Goal: Task Accomplishment & Management: Complete application form

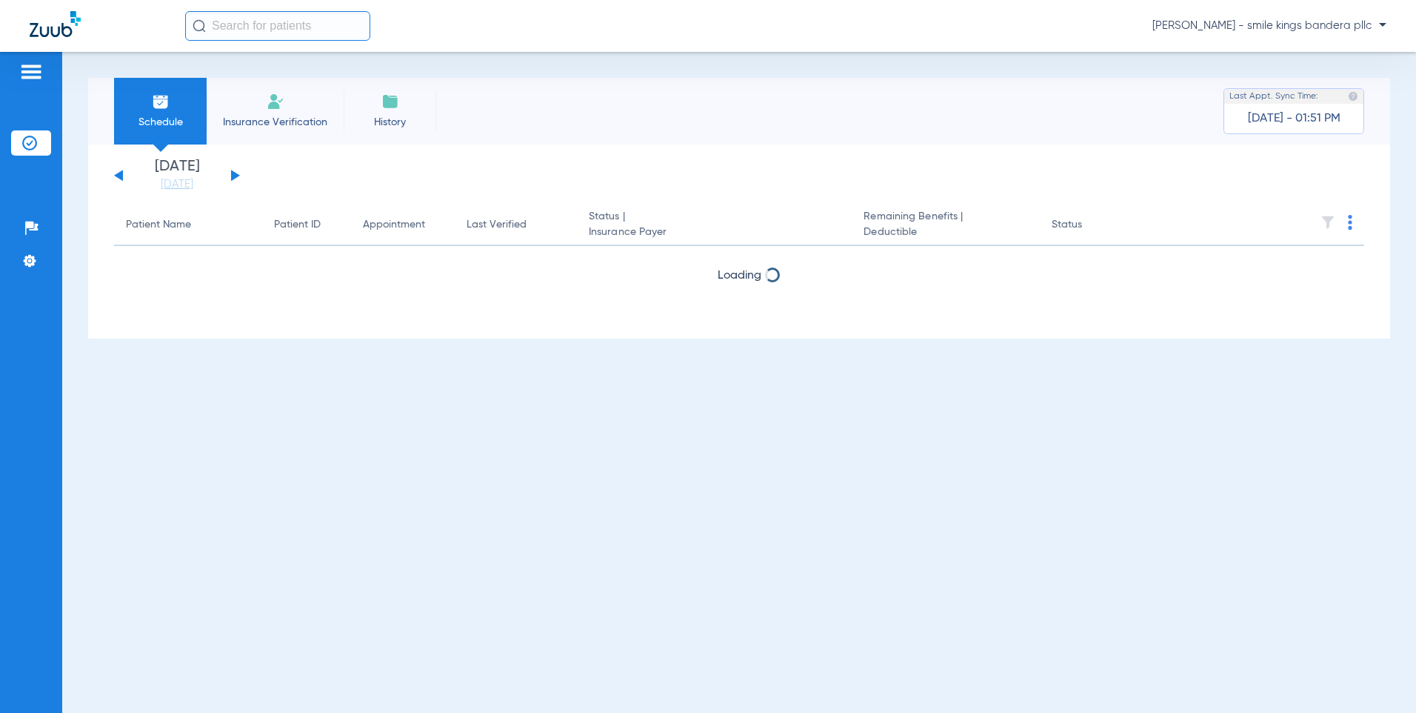
click at [253, 112] on li "Insurance Verification" at bounding box center [275, 111] width 137 height 67
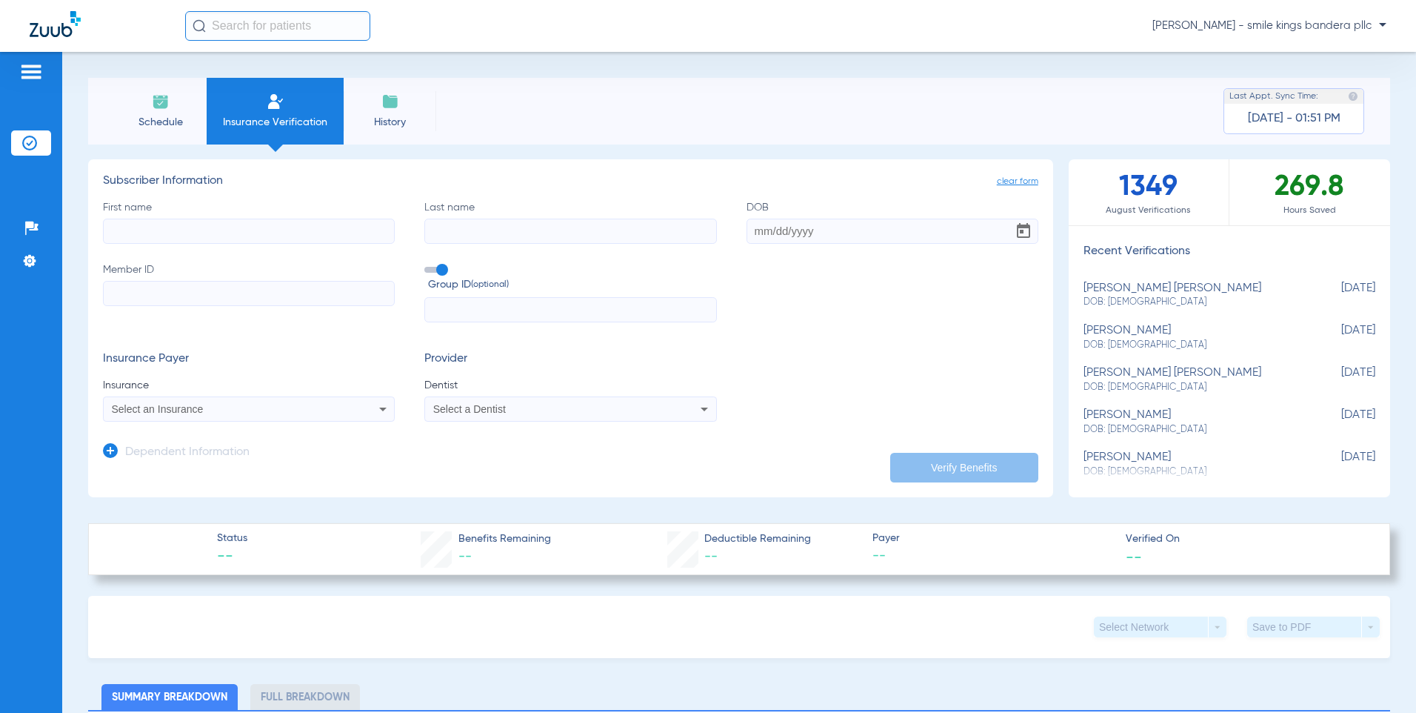
click at [299, 227] on input "First name" at bounding box center [249, 231] width 292 height 25
paste input "[PERSON_NAME]"
type input "[PERSON_NAME]"
drag, startPoint x: 486, startPoint y: 244, endPoint x: 484, endPoint y: 233, distance: 11.2
paste input "[PERSON_NAME]"
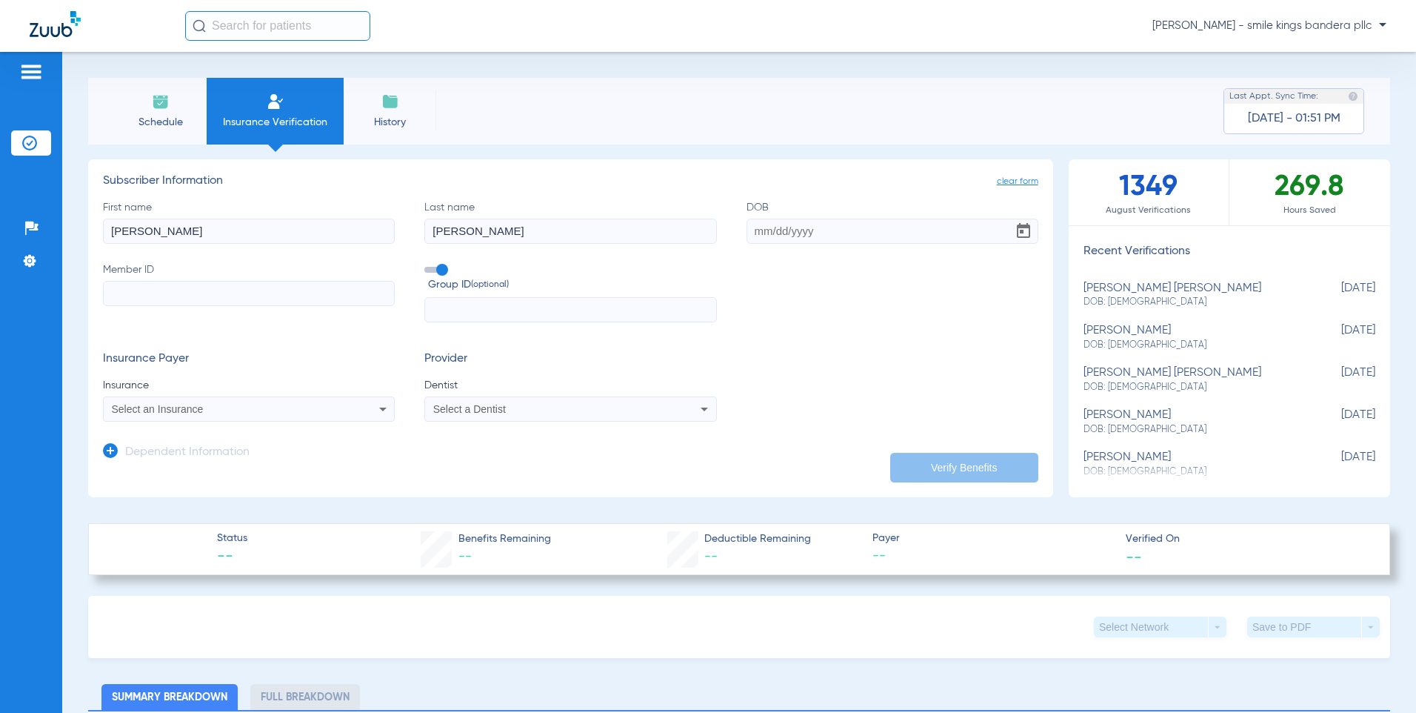
type input "[PERSON_NAME]"
paste input "[DATE]"
type input "[DATE]"
paste input "631-50-9835"
click at [132, 296] on input "631-50-9835" at bounding box center [249, 293] width 292 height 25
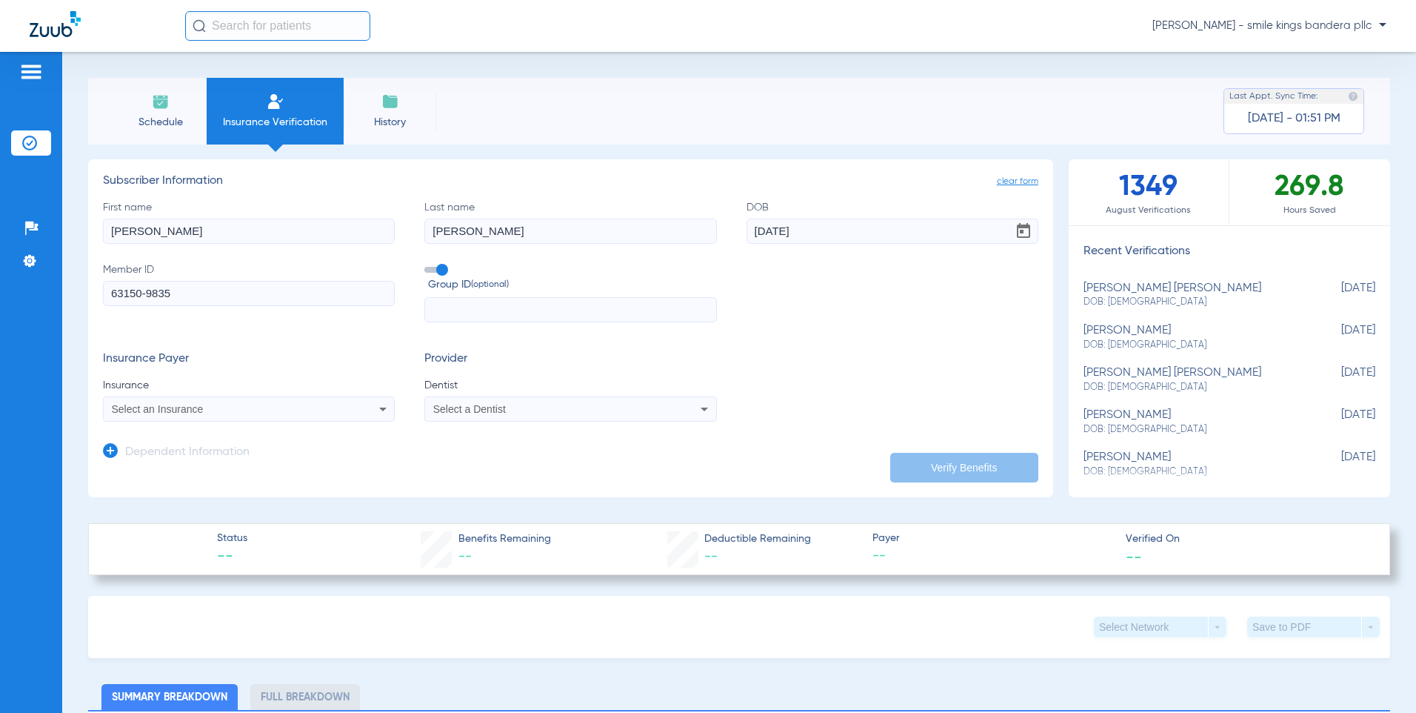
drag, startPoint x: 147, startPoint y: 295, endPoint x: 164, endPoint y: 326, distance: 35.5
click at [150, 301] on input "63150-9835" at bounding box center [249, 293] width 292 height 25
type input "631509835"
click at [205, 398] on mat-select "Select an Insurance" at bounding box center [249, 408] width 292 height 25
click at [196, 413] on span "Select an Insurance" at bounding box center [158, 409] width 92 height 12
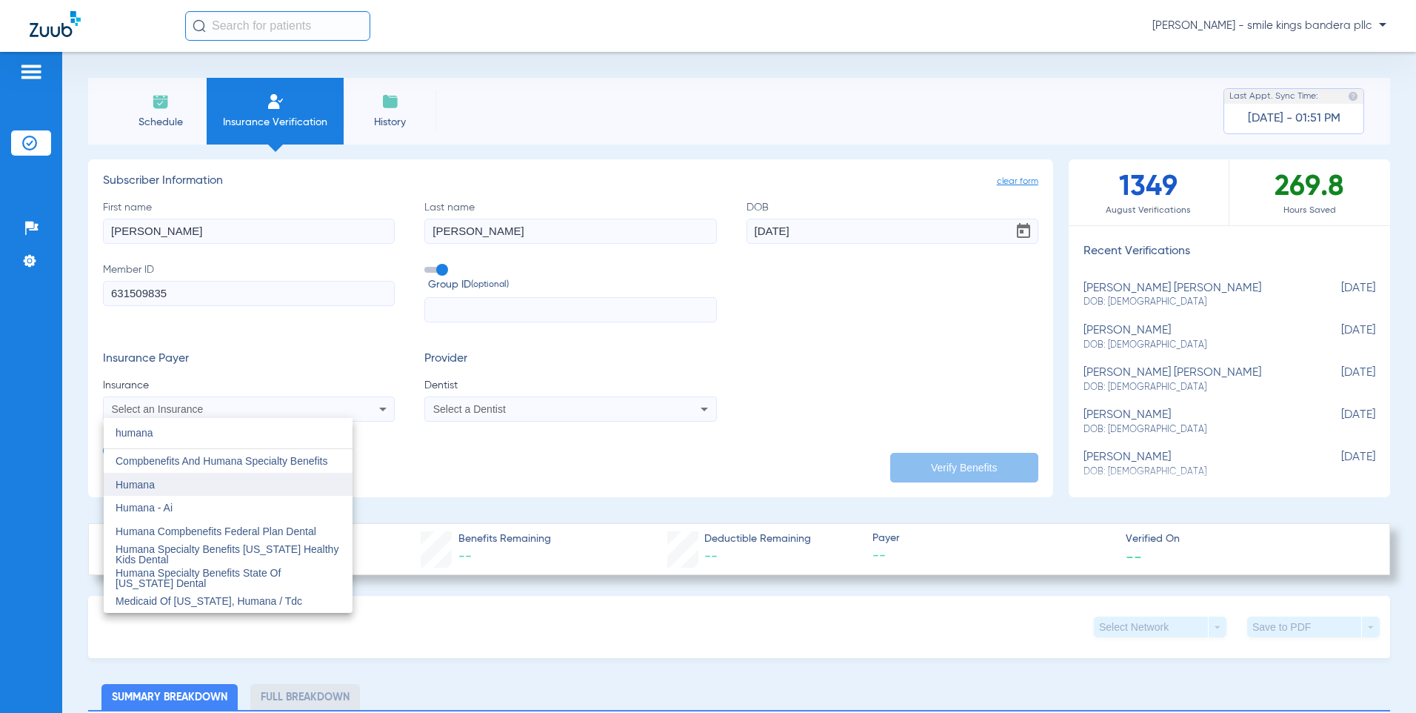
type input "humana"
click at [173, 477] on mat-option "Humana" at bounding box center [228, 485] width 249 height 24
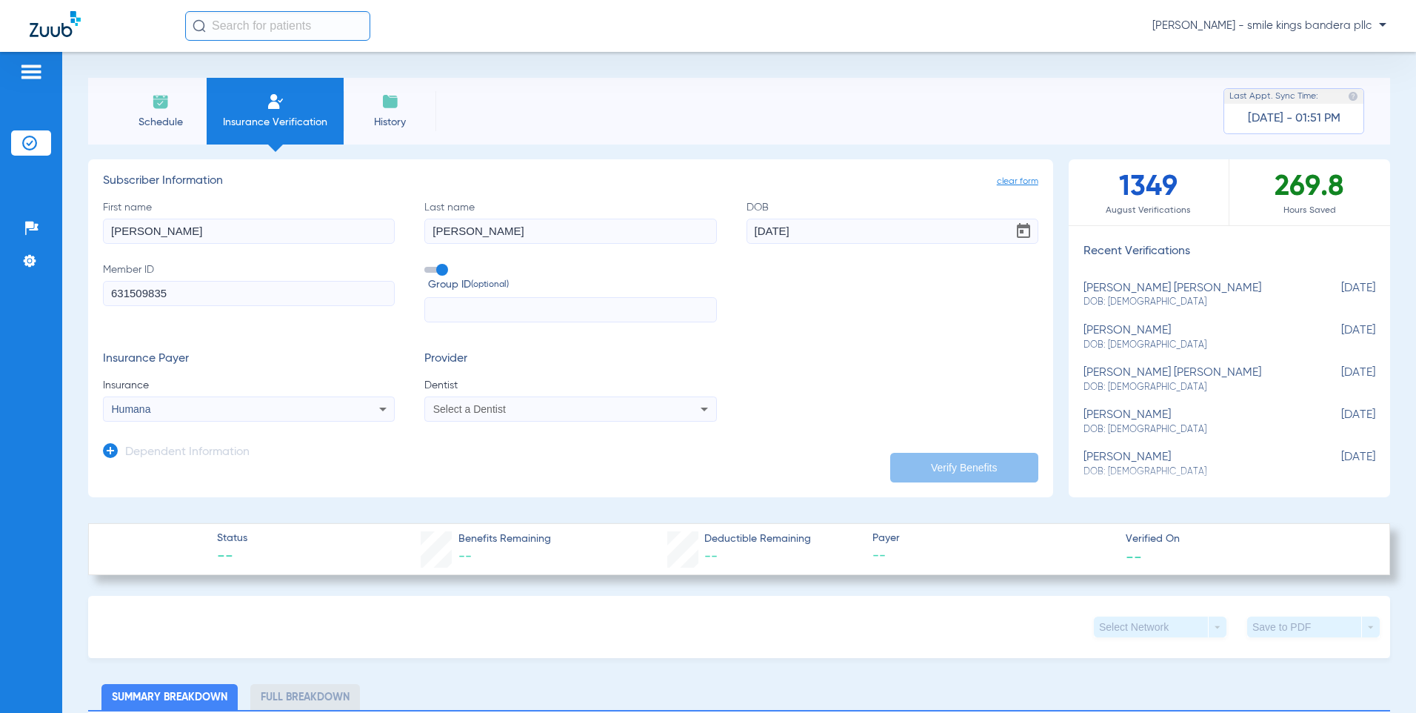
click at [578, 412] on div "Select a Dentist" at bounding box center [543, 409] width 220 height 10
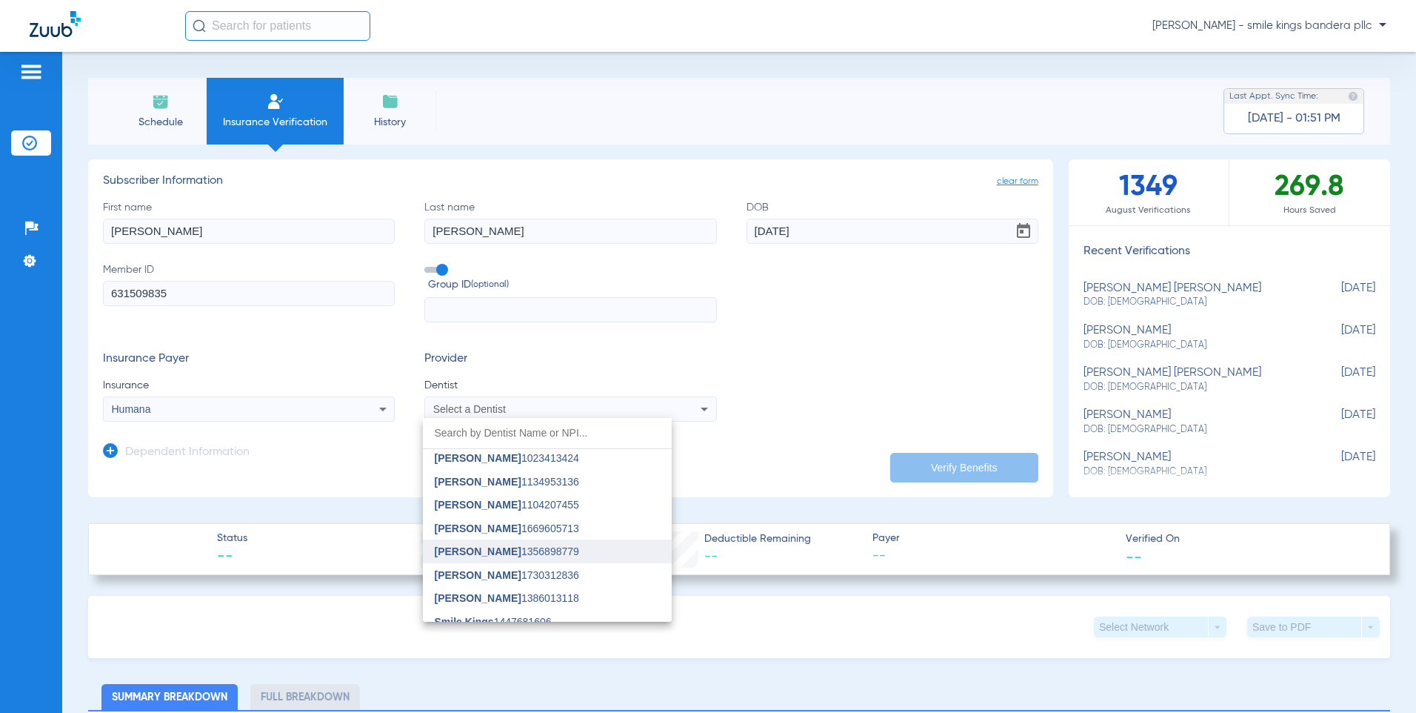
scroll to position [107, 0]
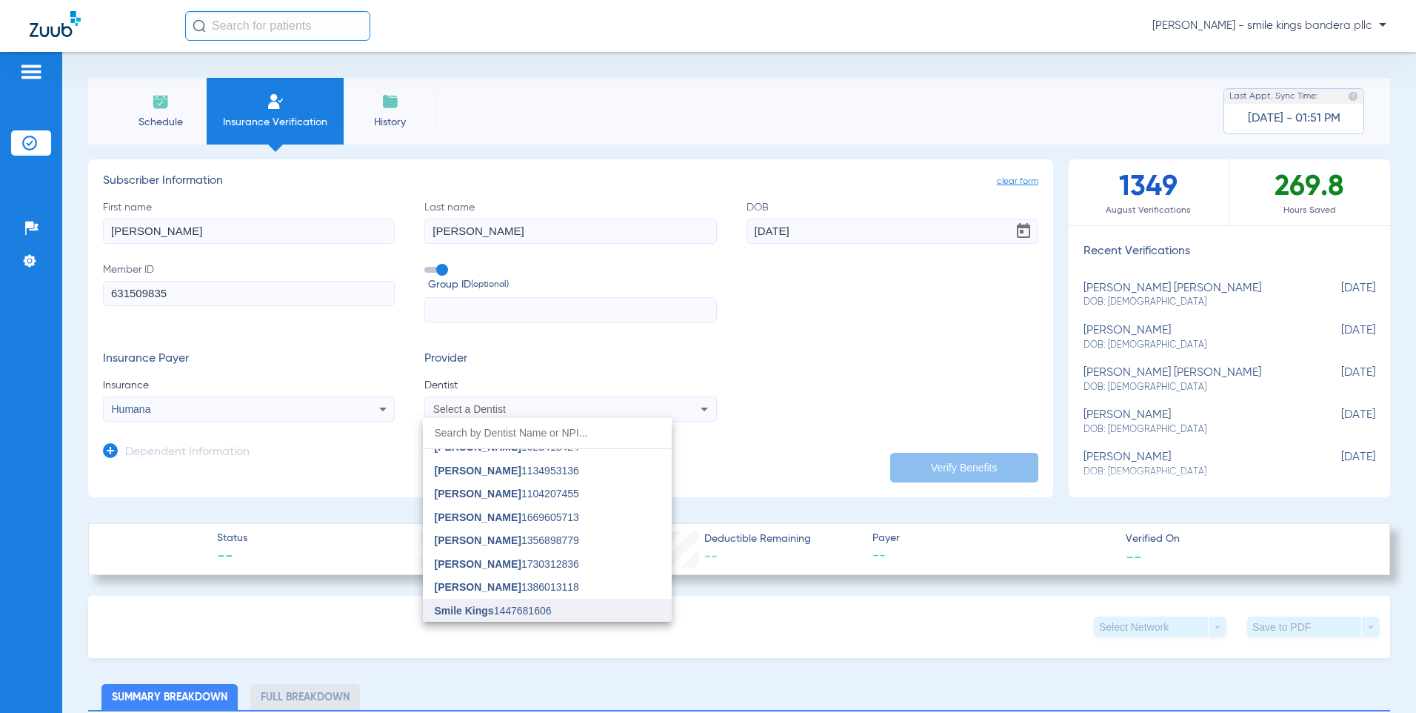
click at [490, 608] on span "Smile Kings" at bounding box center [464, 610] width 59 height 12
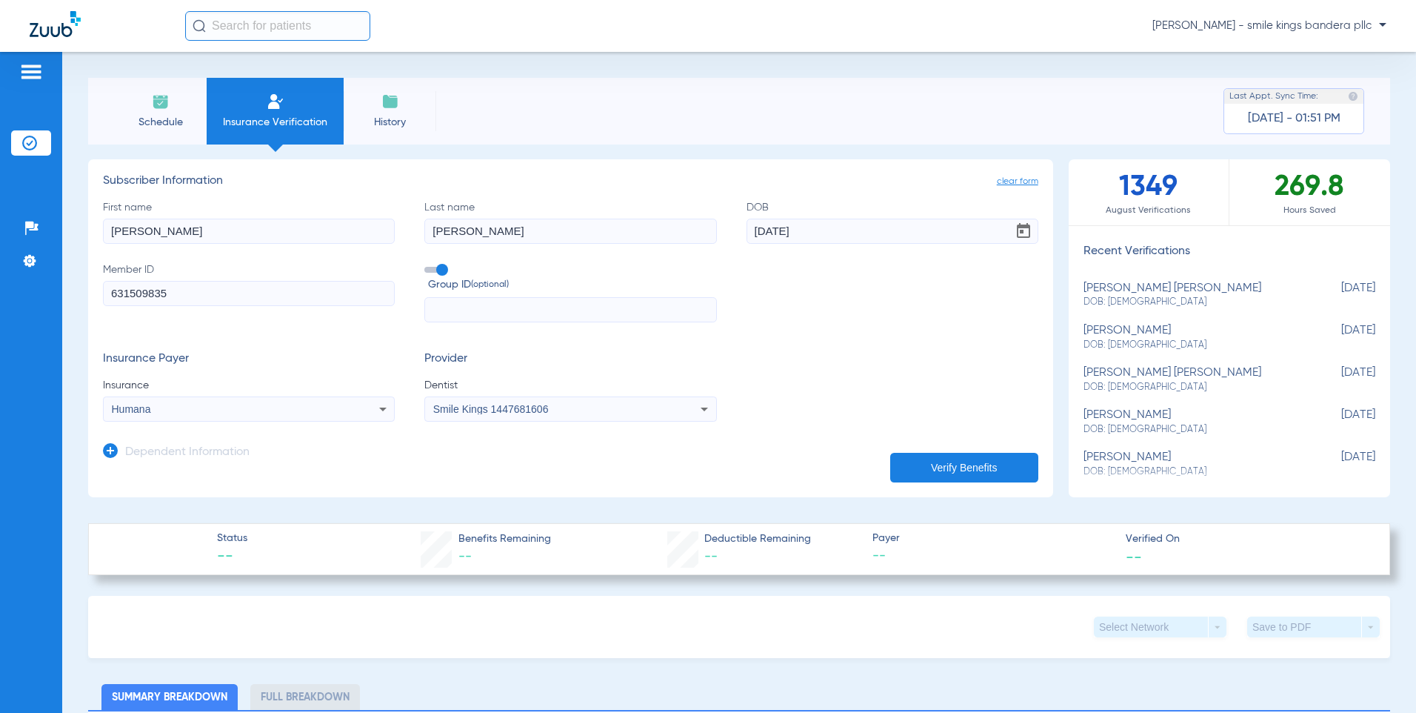
click at [939, 466] on button "Verify Benefits" at bounding box center [964, 468] width 148 height 30
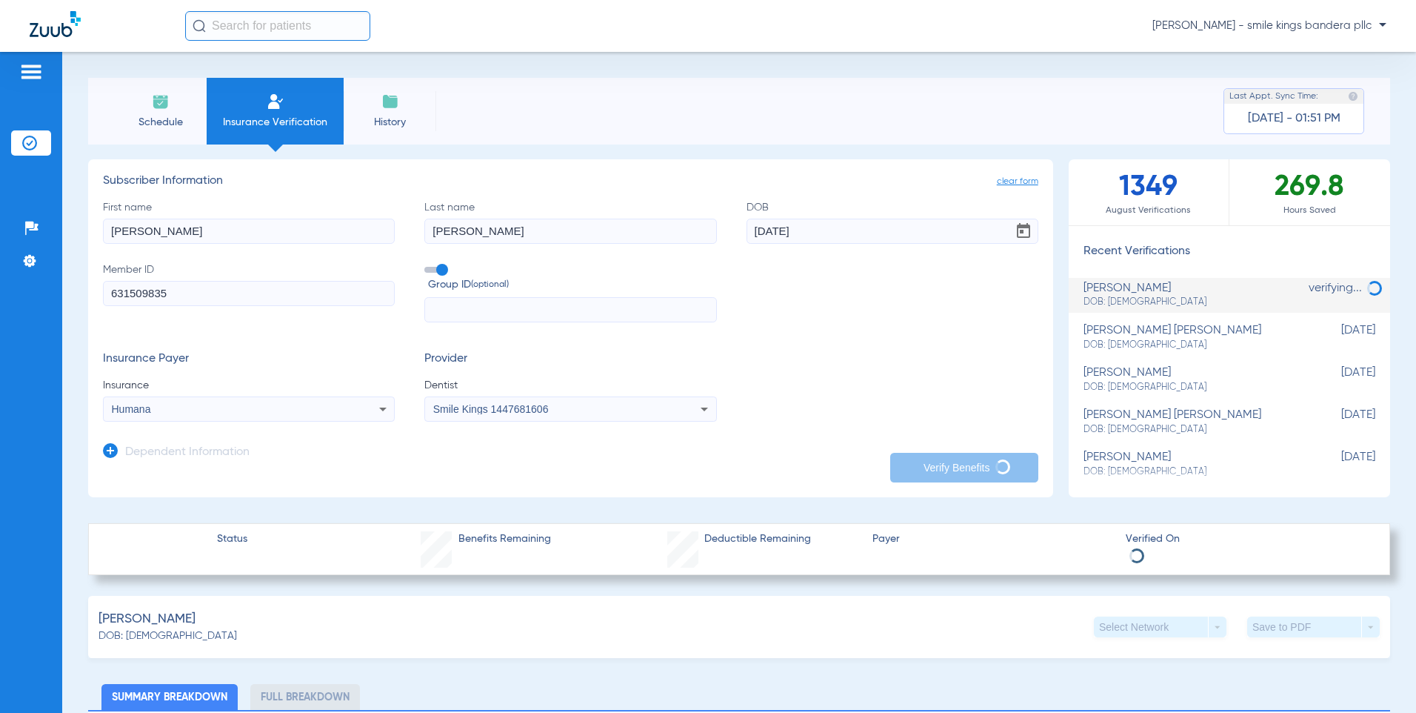
type input "[PERSON_NAME]"
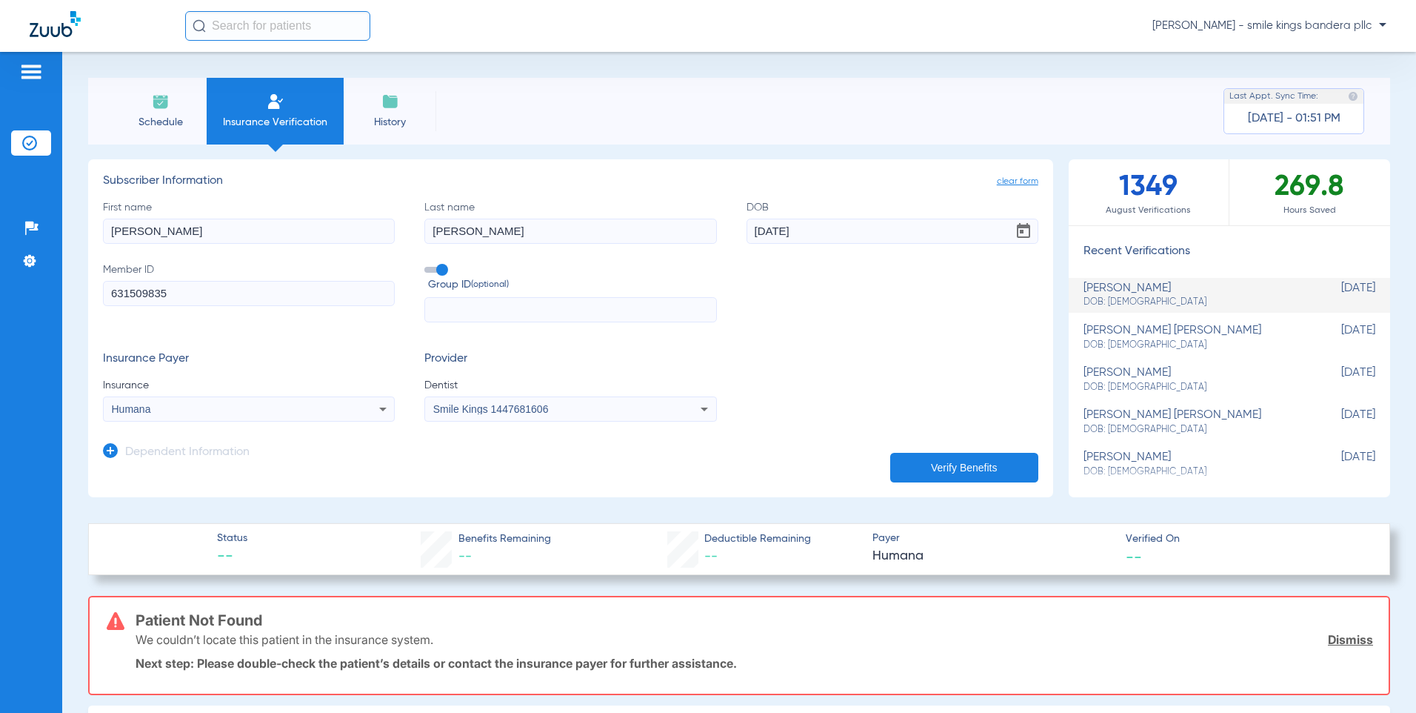
paste input "413752"
type input "413752"
drag, startPoint x: 364, startPoint y: 293, endPoint x: 130, endPoint y: 297, distance: 234.9
click at [130, 297] on input "631509835" at bounding box center [249, 293] width 292 height 25
click at [133, 293] on input "631509835" at bounding box center [249, 293] width 292 height 25
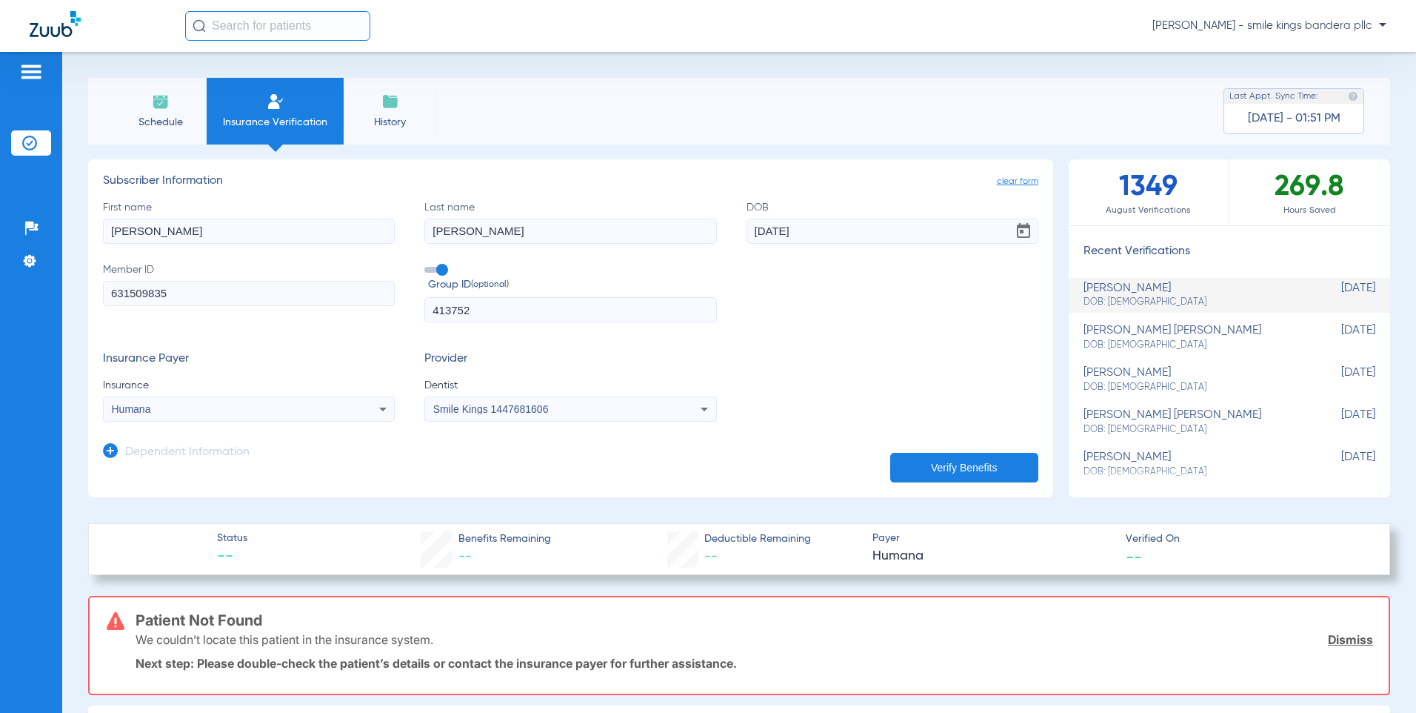
click at [133, 293] on input "631509835" at bounding box center [249, 293] width 292 height 25
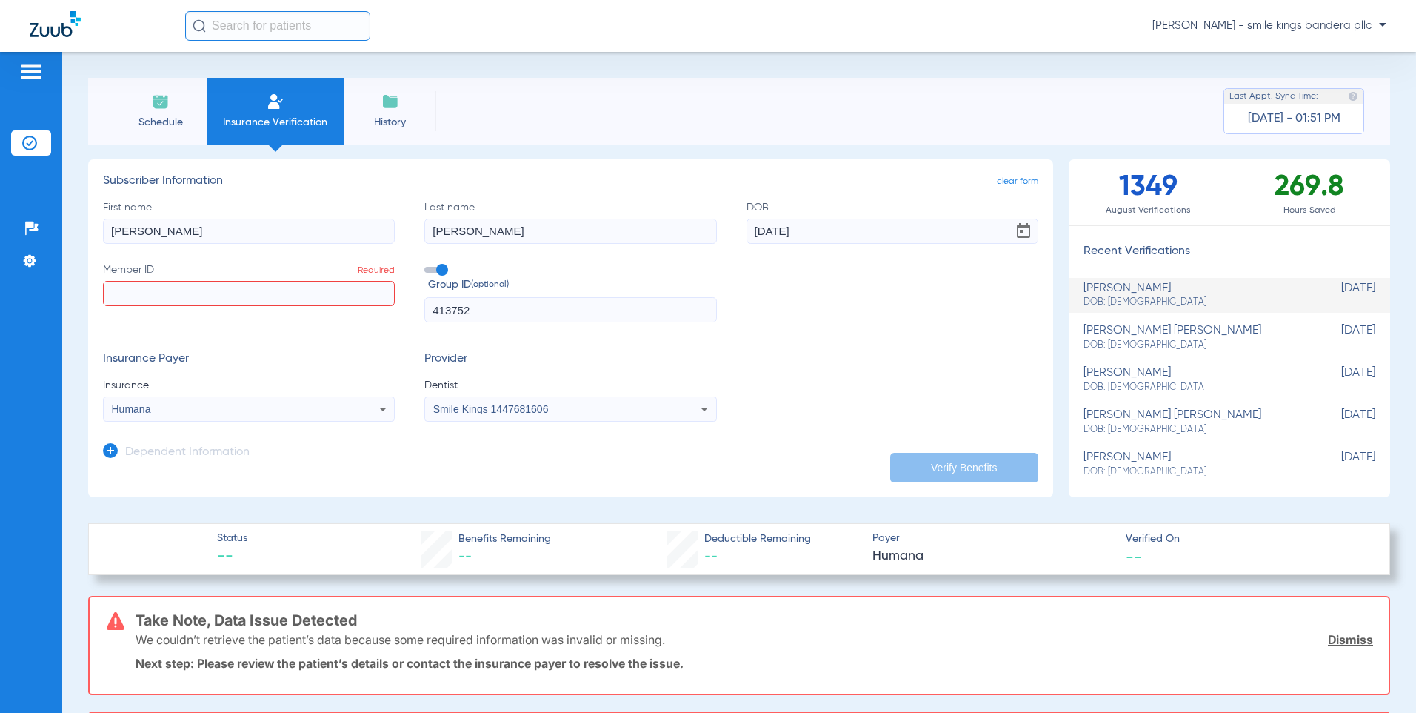
click at [532, 301] on input "413752" at bounding box center [570, 309] width 292 height 25
paste input "631-50-9835"
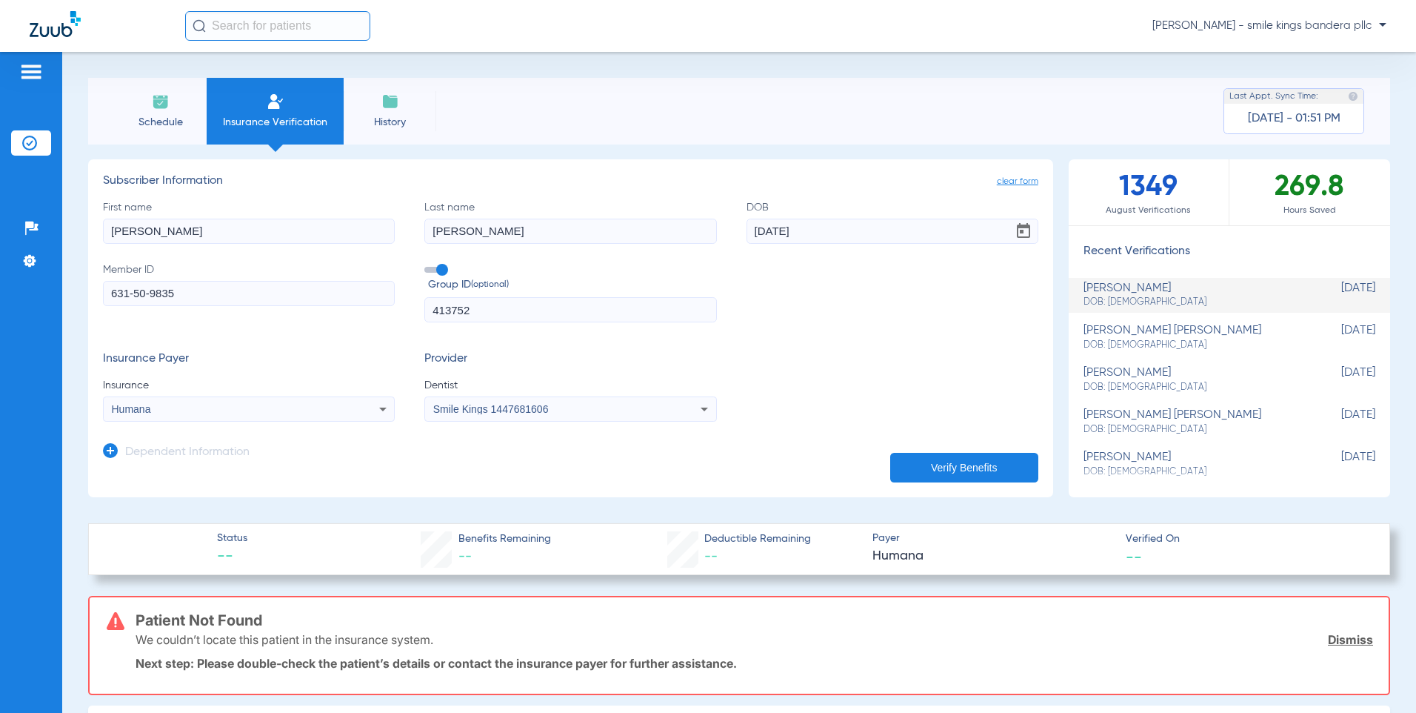
type input "631-50-9835"
click at [916, 470] on button "Verify Benefits" at bounding box center [964, 468] width 148 height 30
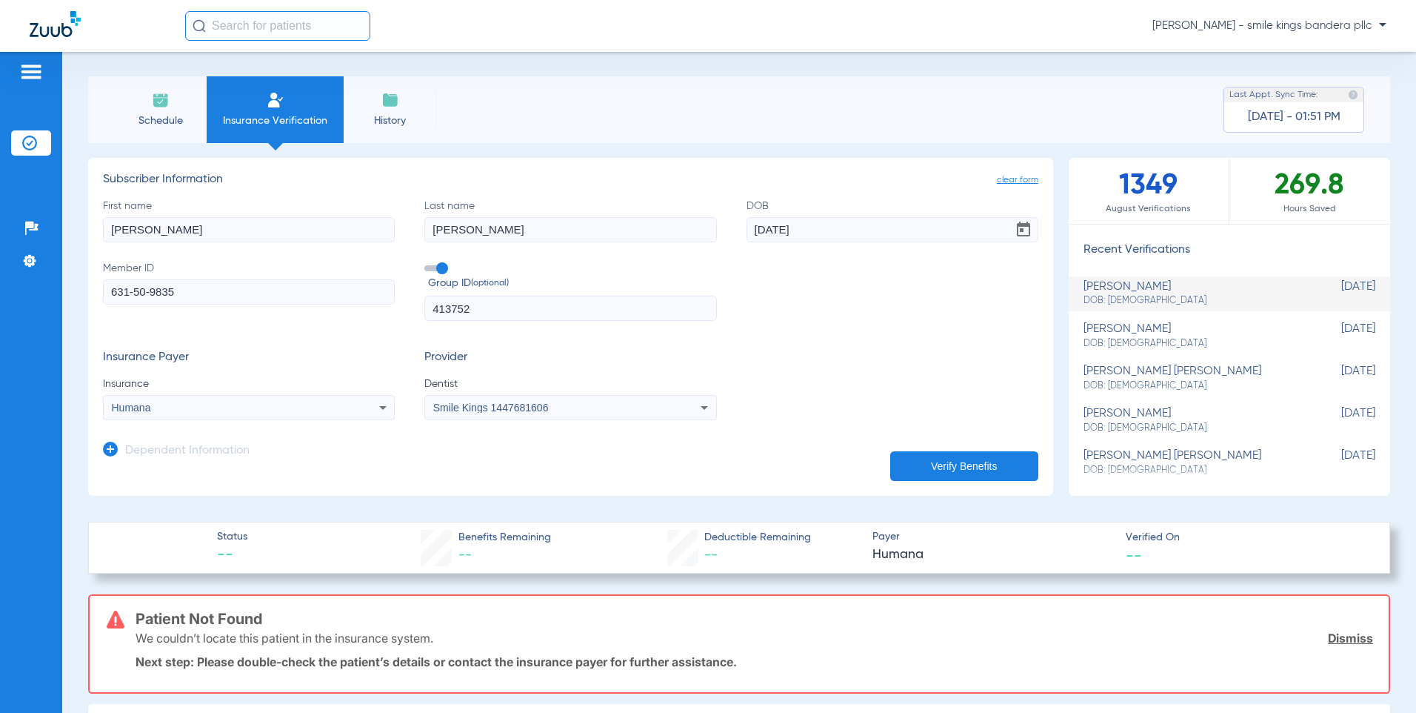
scroll to position [0, 0]
drag, startPoint x: 210, startPoint y: 294, endPoint x: 81, endPoint y: 277, distance: 130.8
click at [81, 277] on div "Schedule Insurance Verification History Last Appt. Sync Time: [DATE] - 01:51 PM…" at bounding box center [739, 382] width 1354 height 661
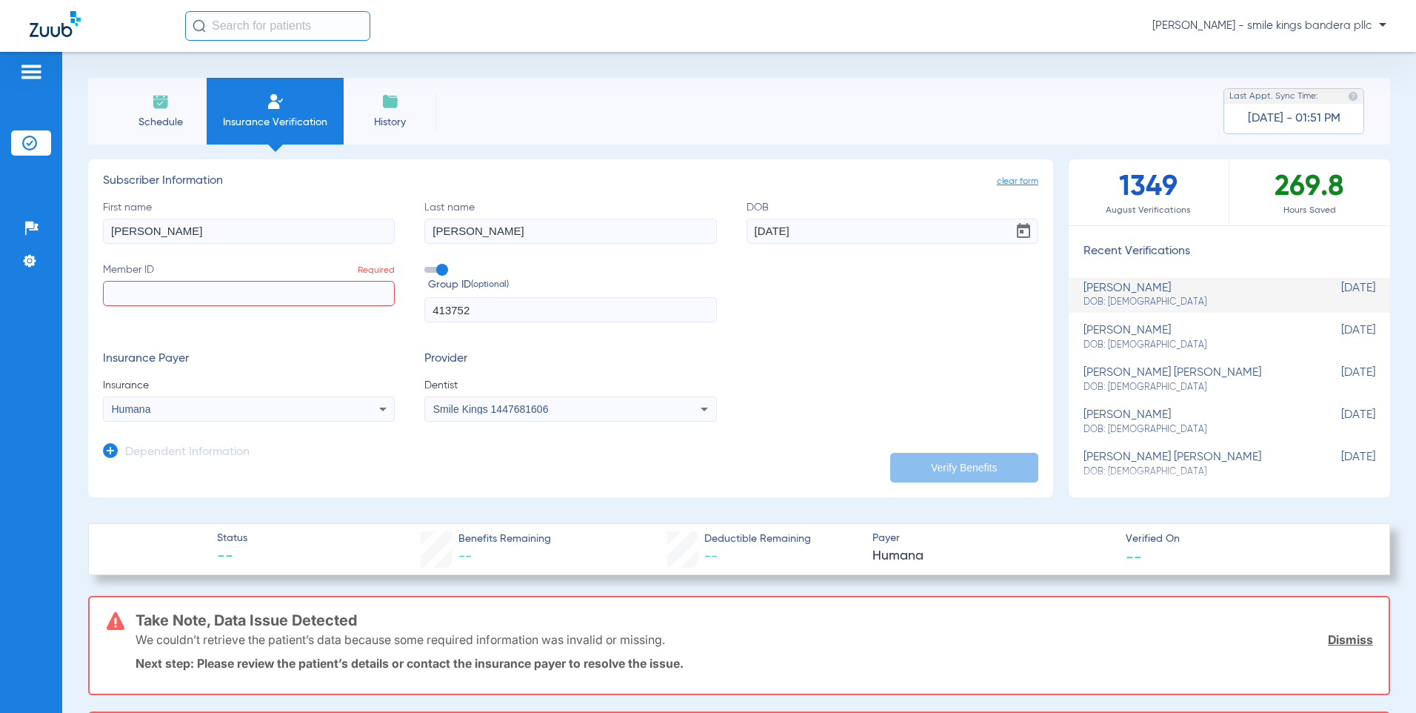
click at [330, 301] on input "Member ID Required" at bounding box center [249, 293] width 292 height 25
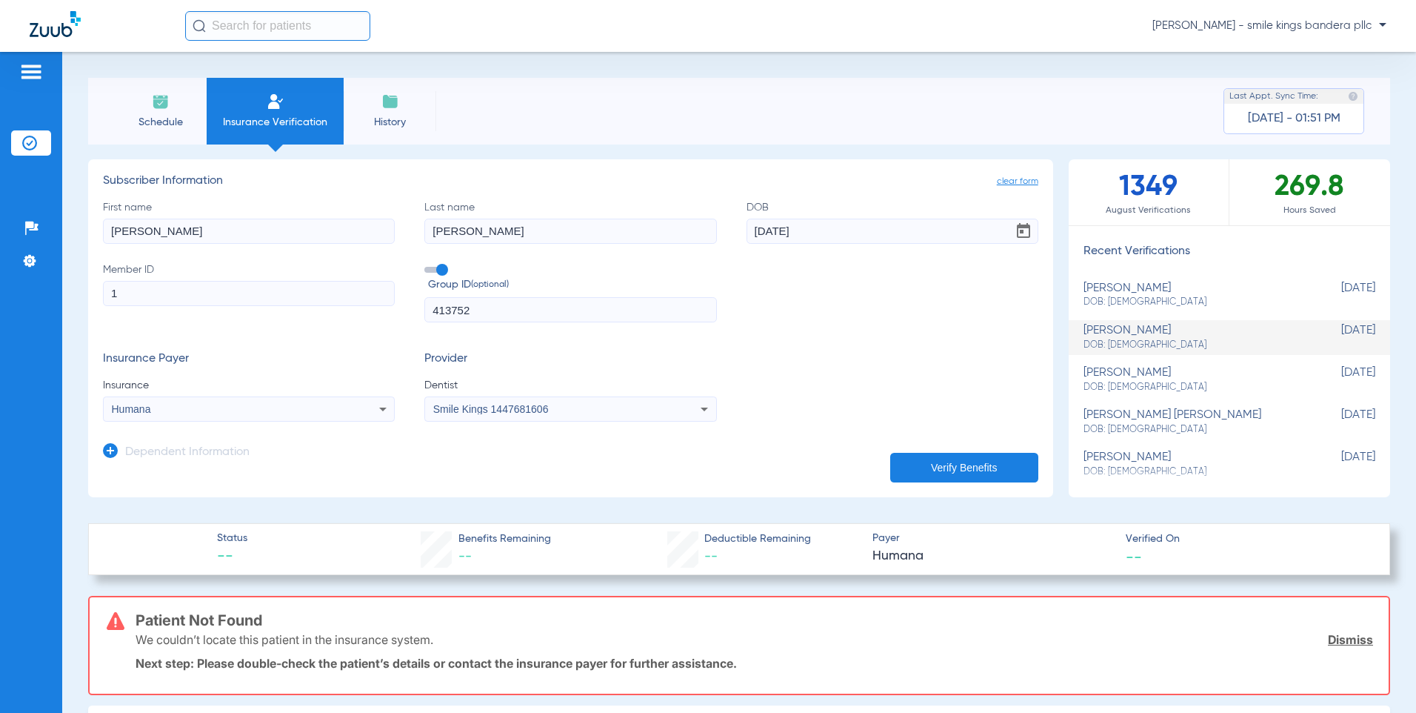
type input "1"
